Goal: Check status: Verify the current state of an ongoing process or item

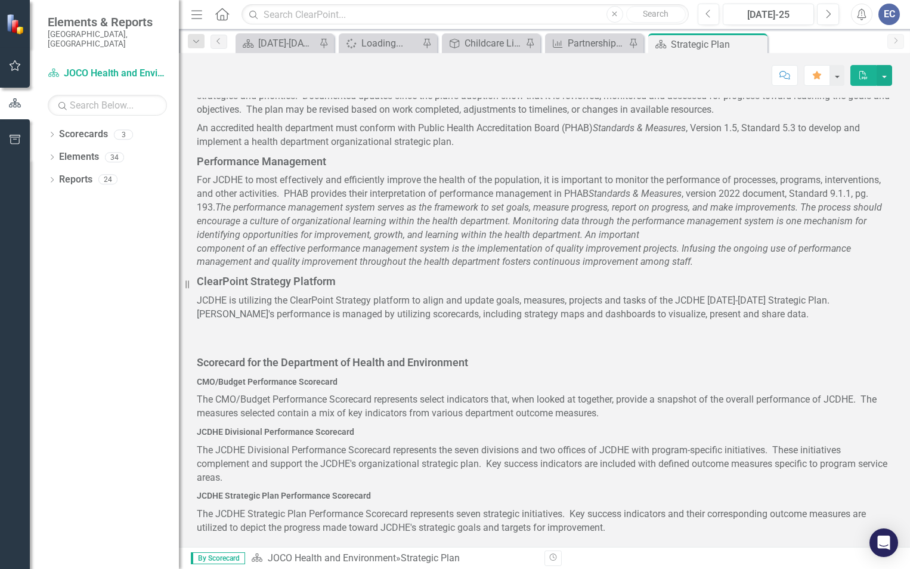
scroll to position [448, 0]
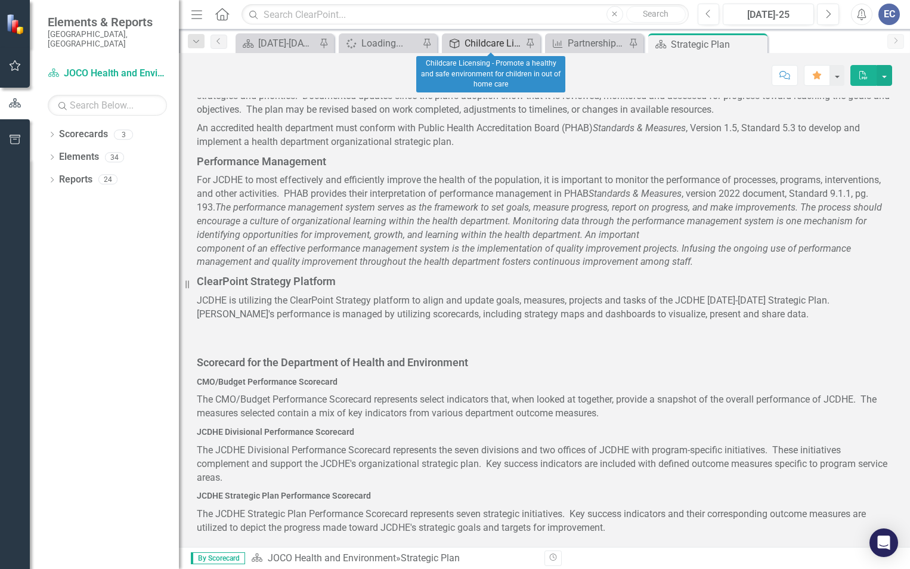
click at [492, 45] on div "Childcare Licensing - Promote a healthy and safe environment for children in ou…" at bounding box center [493, 43] width 58 height 15
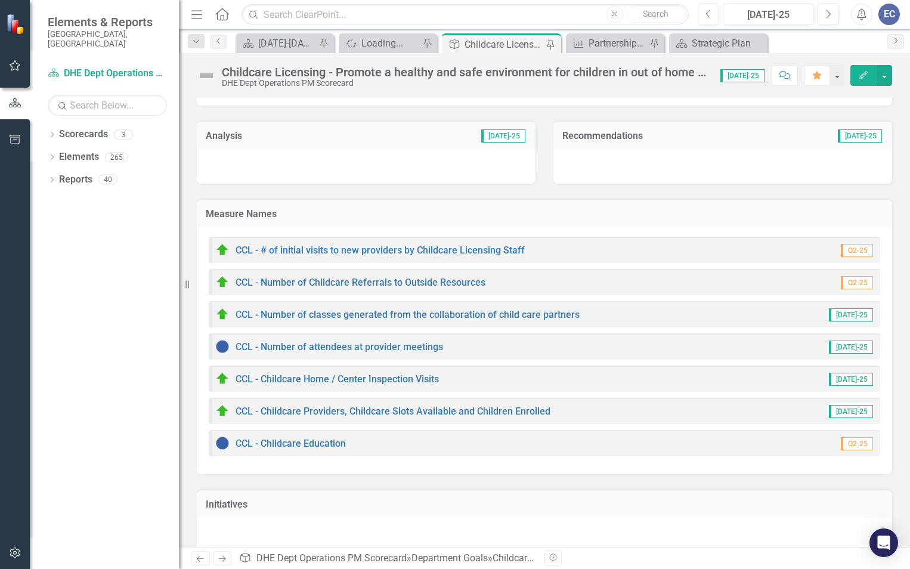
scroll to position [60, 0]
click at [374, 410] on link "CCL - Childcare Providers, Childcare Slots Available and Children Enrolled" at bounding box center [393, 410] width 315 height 11
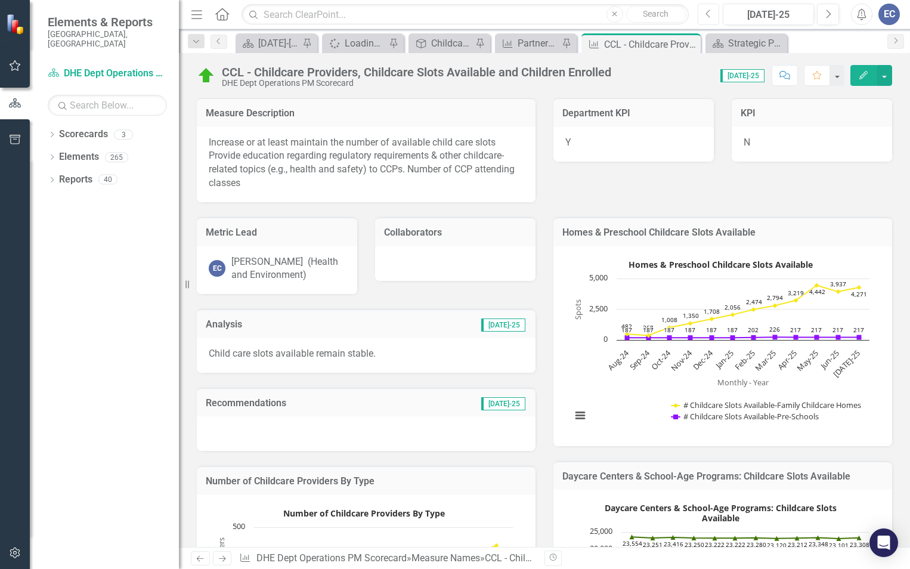
click at [706, 11] on icon "Previous" at bounding box center [708, 14] width 7 height 11
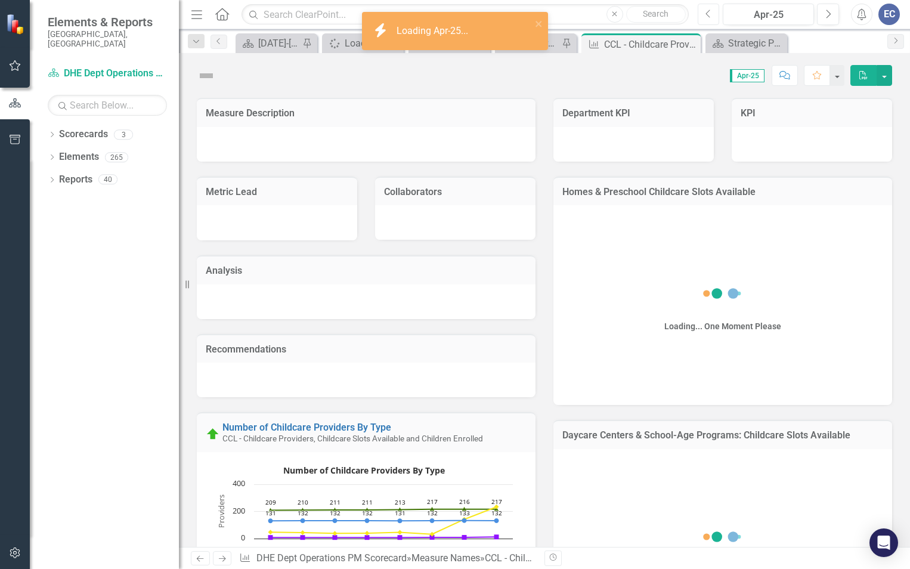
click at [706, 12] on icon "Previous" at bounding box center [708, 14] width 7 height 11
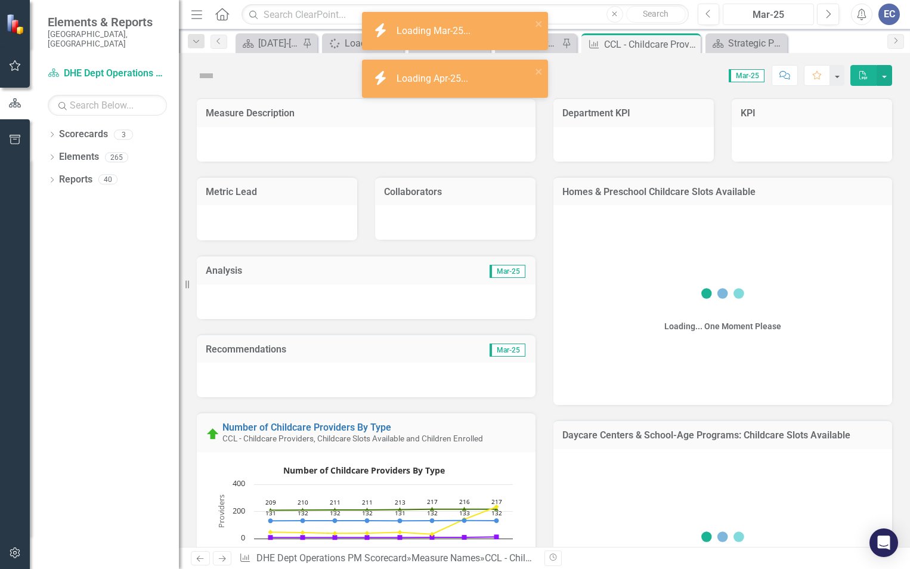
click at [782, 10] on div "Mar-25" at bounding box center [768, 15] width 83 height 14
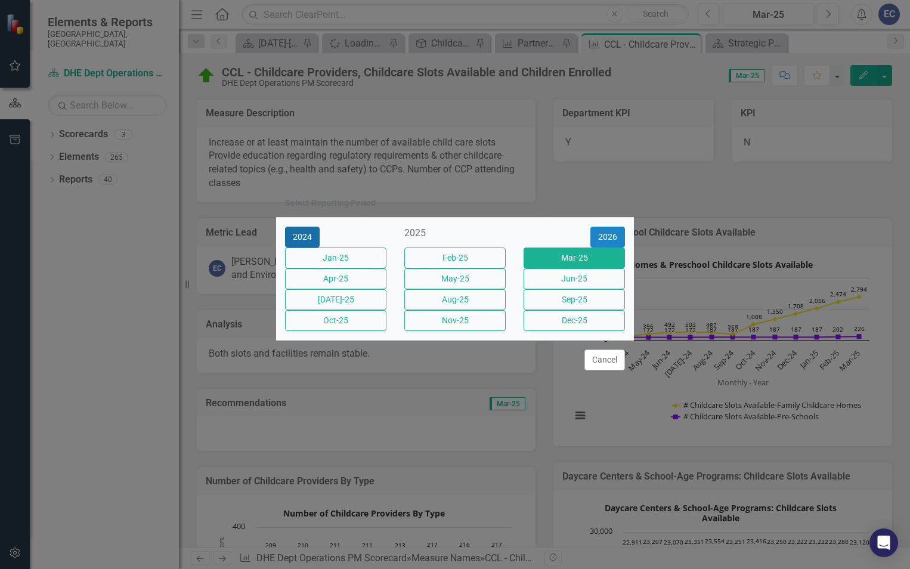
click at [298, 228] on button "2024" at bounding box center [302, 237] width 35 height 21
click at [298, 228] on button "2023" at bounding box center [302, 237] width 35 height 21
click at [601, 370] on button "Cancel" at bounding box center [604, 359] width 41 height 21
